Goal: Information Seeking & Learning: Learn about a topic

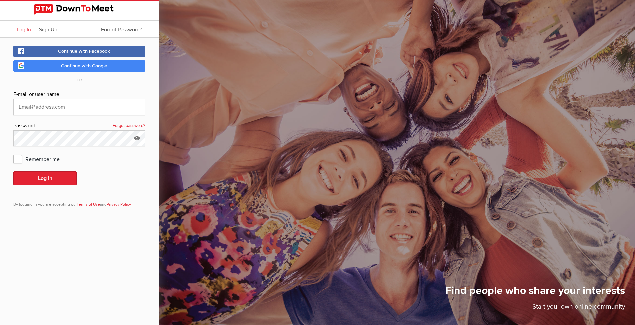
click at [23, 30] on span "Log In" at bounding box center [24, 29] width 14 height 7
click at [66, 106] on input "text" at bounding box center [79, 107] width 132 height 16
type input "[EMAIL_ADDRESS][DOMAIN_NAME]"
click at [54, 179] on button "Log In" at bounding box center [44, 179] width 63 height 14
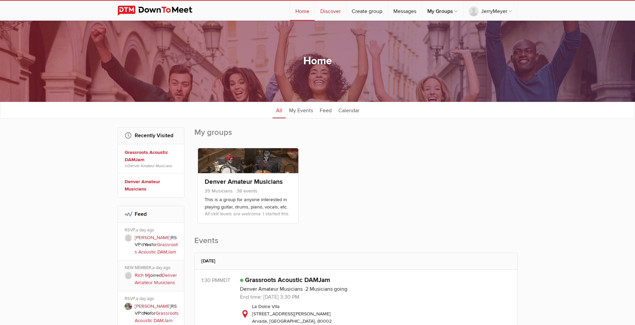
click at [330, 14] on link "Discover" at bounding box center [330, 11] width 31 height 20
select select "null"
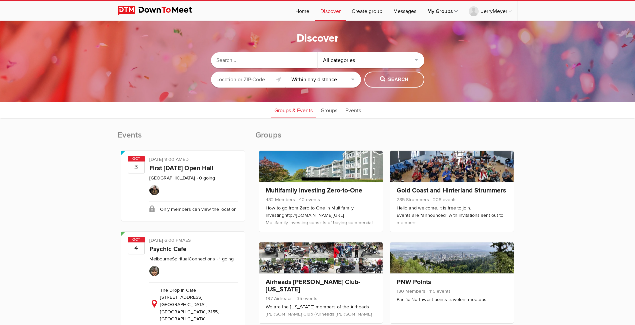
click at [248, 60] on input "text" at bounding box center [264, 60] width 107 height 16
type input "accoustic music"
click at [392, 79] on span "Search" at bounding box center [394, 79] width 28 height 7
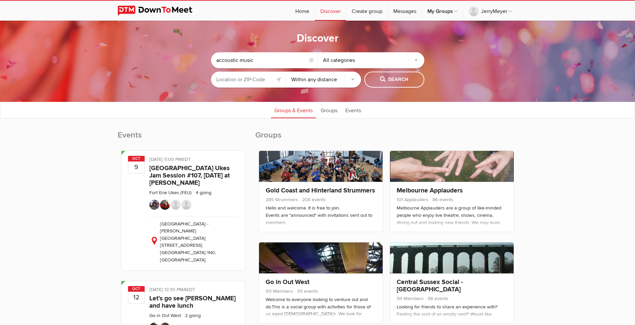
click at [265, 79] on input "text" at bounding box center [248, 80] width 75 height 16
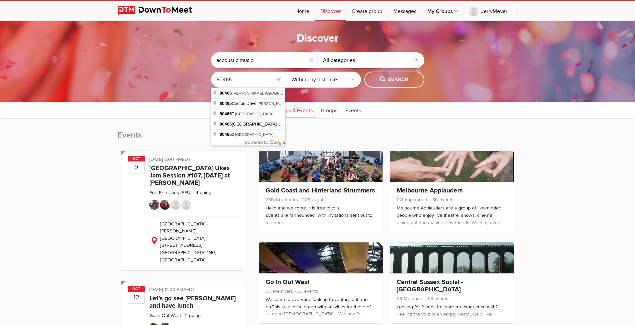
type input "[PERSON_NAME], CO 80465, [GEOGRAPHIC_DATA]"
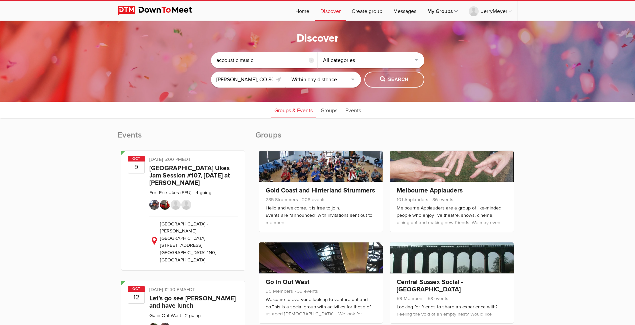
select select "25"
click at [415, 60] on div "All categories" at bounding box center [370, 60] width 107 height 16
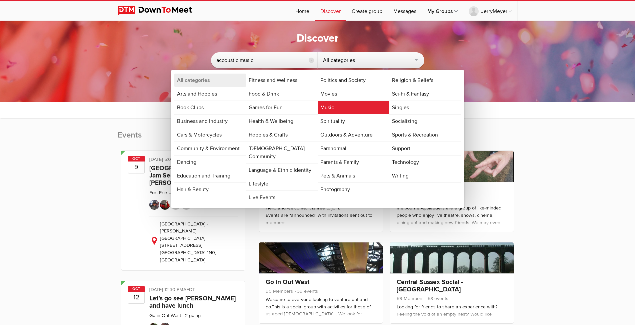
click at [345, 107] on link "Music" at bounding box center [353, 107] width 72 height 13
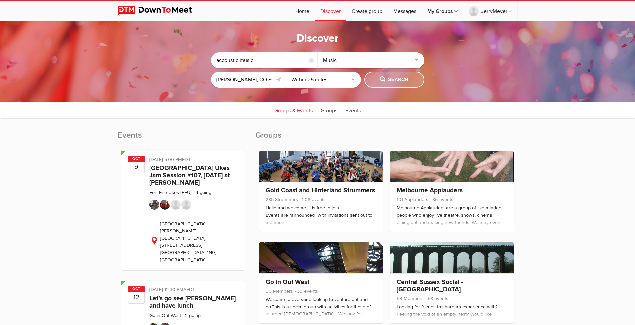
click at [392, 78] on span "Search" at bounding box center [394, 79] width 28 height 7
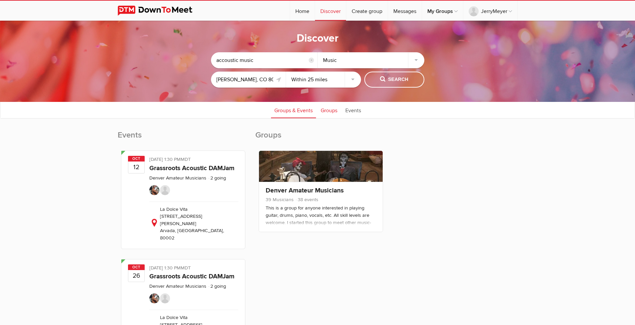
click at [330, 109] on link "Groups" at bounding box center [328, 110] width 23 height 17
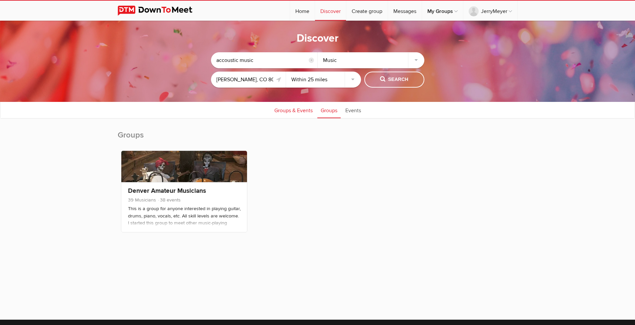
click at [291, 112] on link "Groups & Events" at bounding box center [293, 110] width 45 height 17
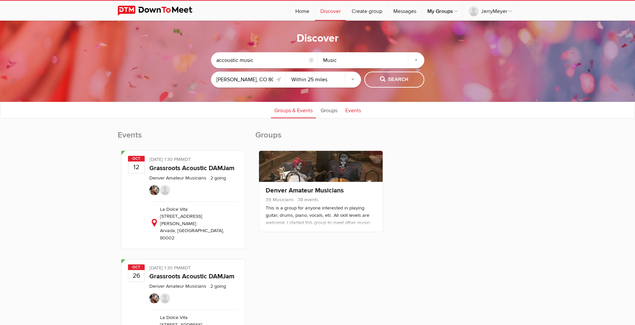
click at [353, 113] on link "Events" at bounding box center [353, 110] width 22 height 17
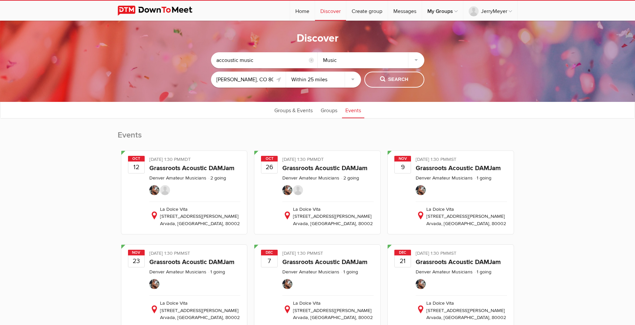
click at [63, 158] on sp-discover "Discover accoustic music reset Music [PERSON_NAME], CO 80465, [GEOGRAPHIC_DATA]…" at bounding box center [317, 285] width 635 height 528
